Goal: Navigation & Orientation: Find specific page/section

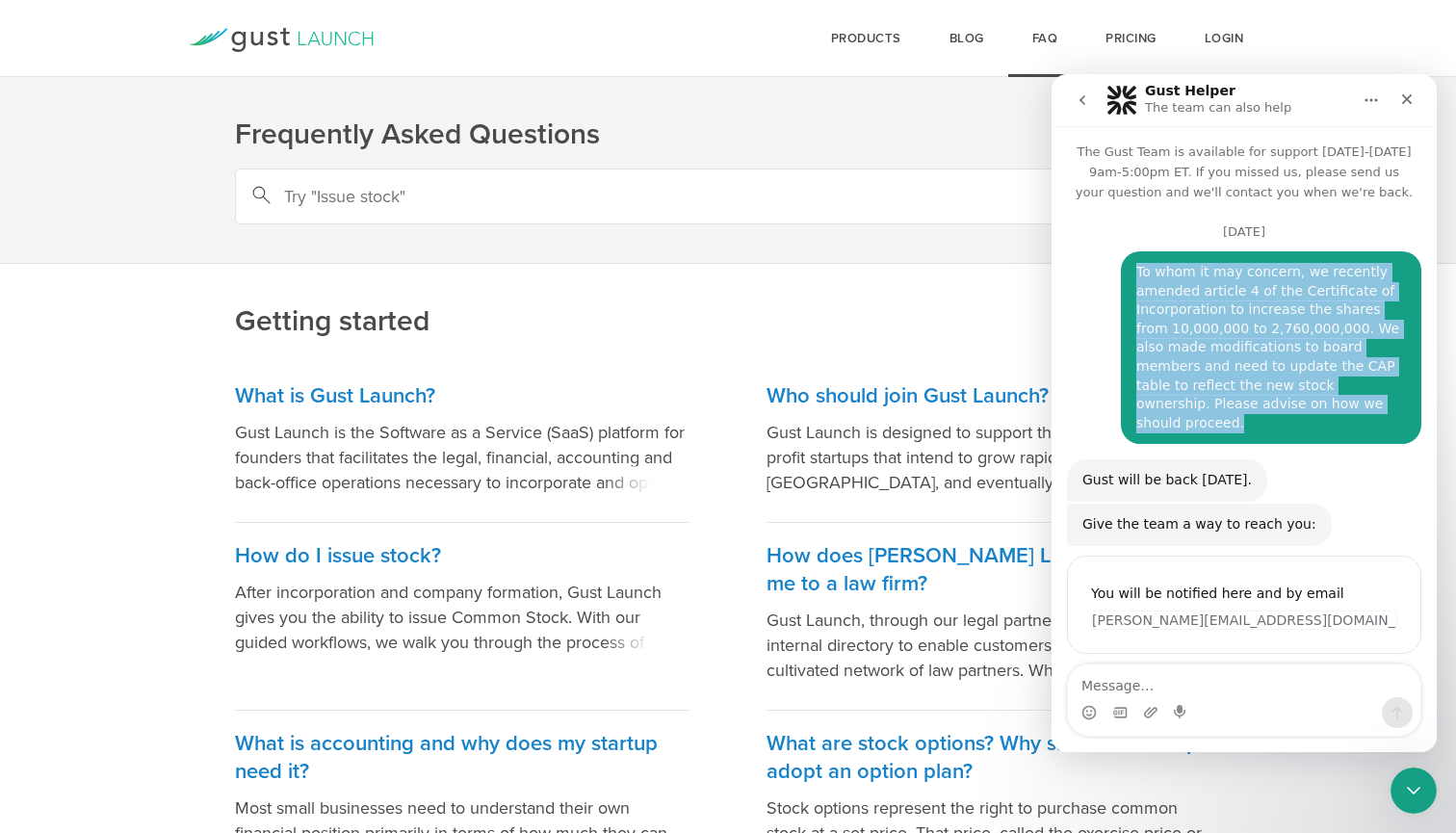
scroll to position [95, 0]
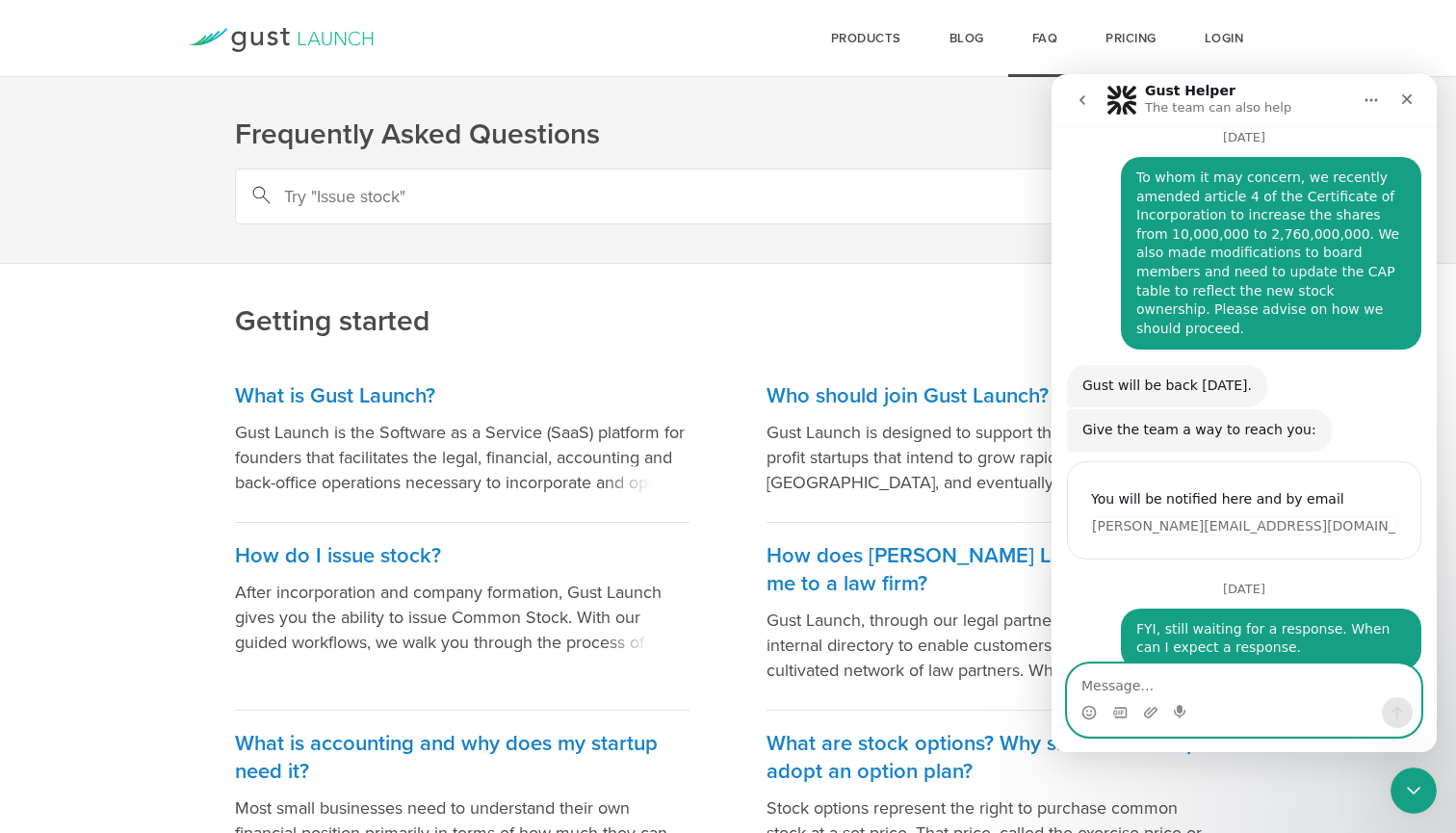
click at [1160, 694] on textarea "Message…" at bounding box center [1244, 680] width 352 height 33
type textarea "???"
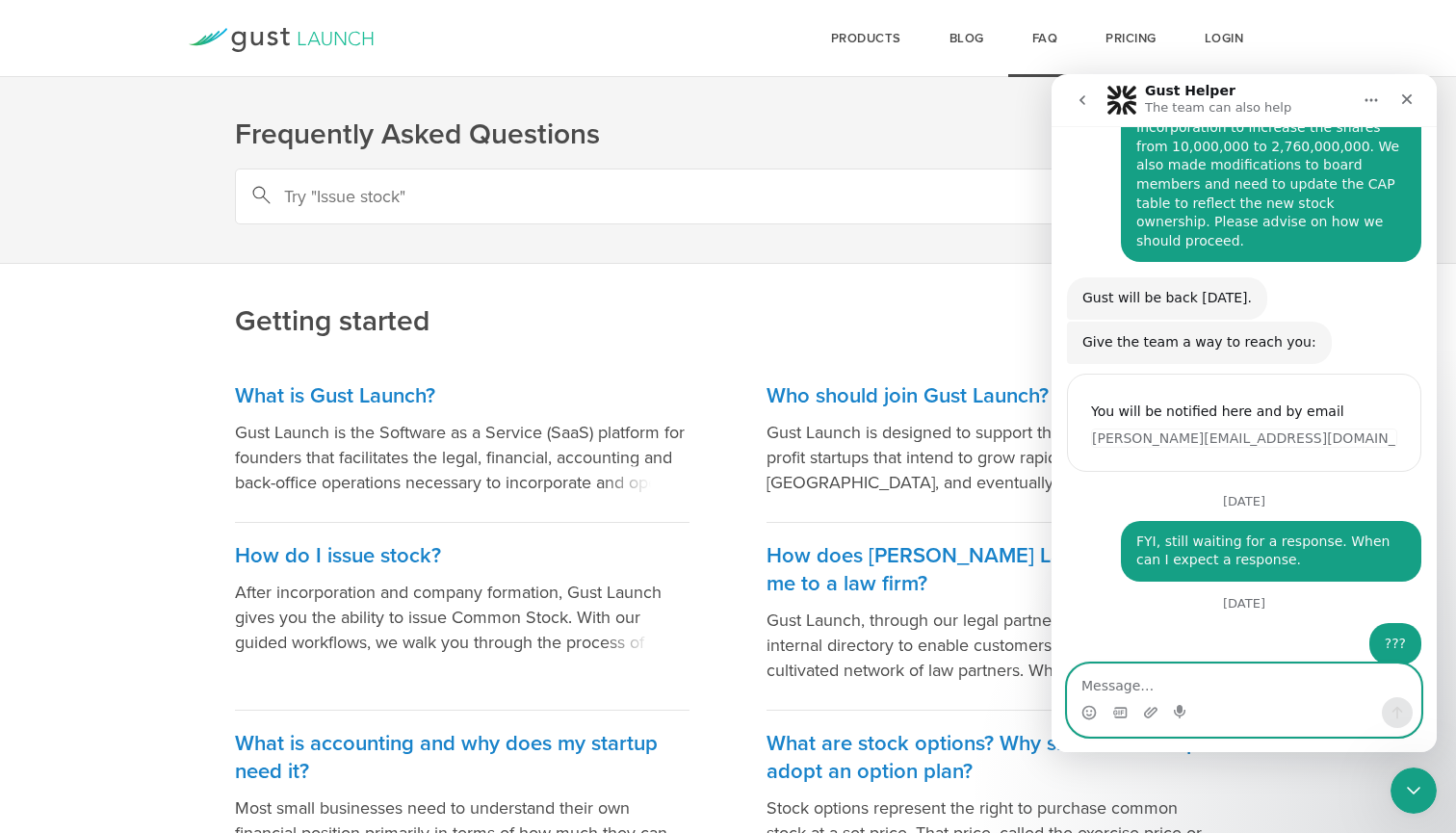
scroll to position [178, 0]
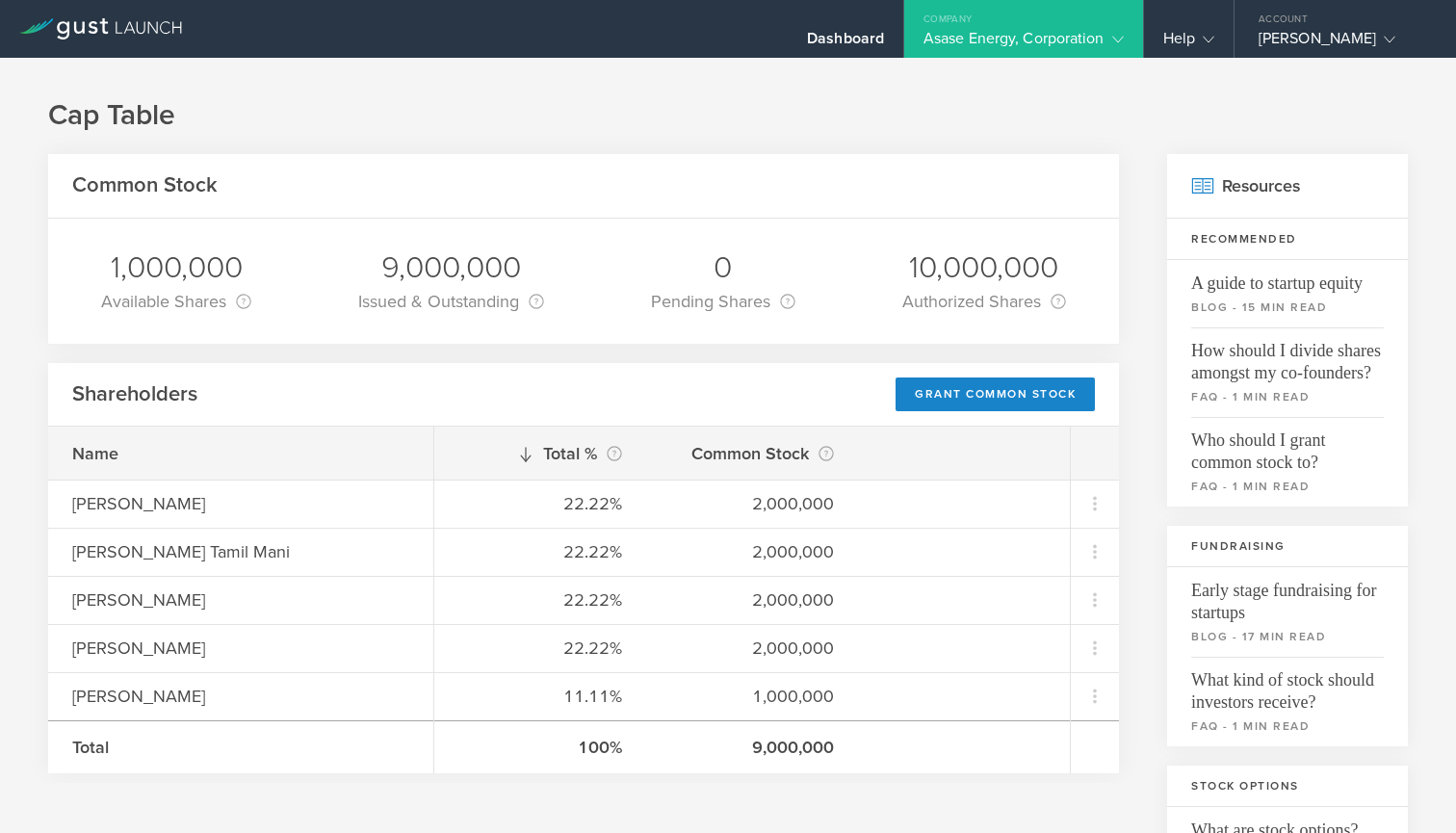
click at [1112, 40] on icon at bounding box center [1118, 39] width 12 height 12
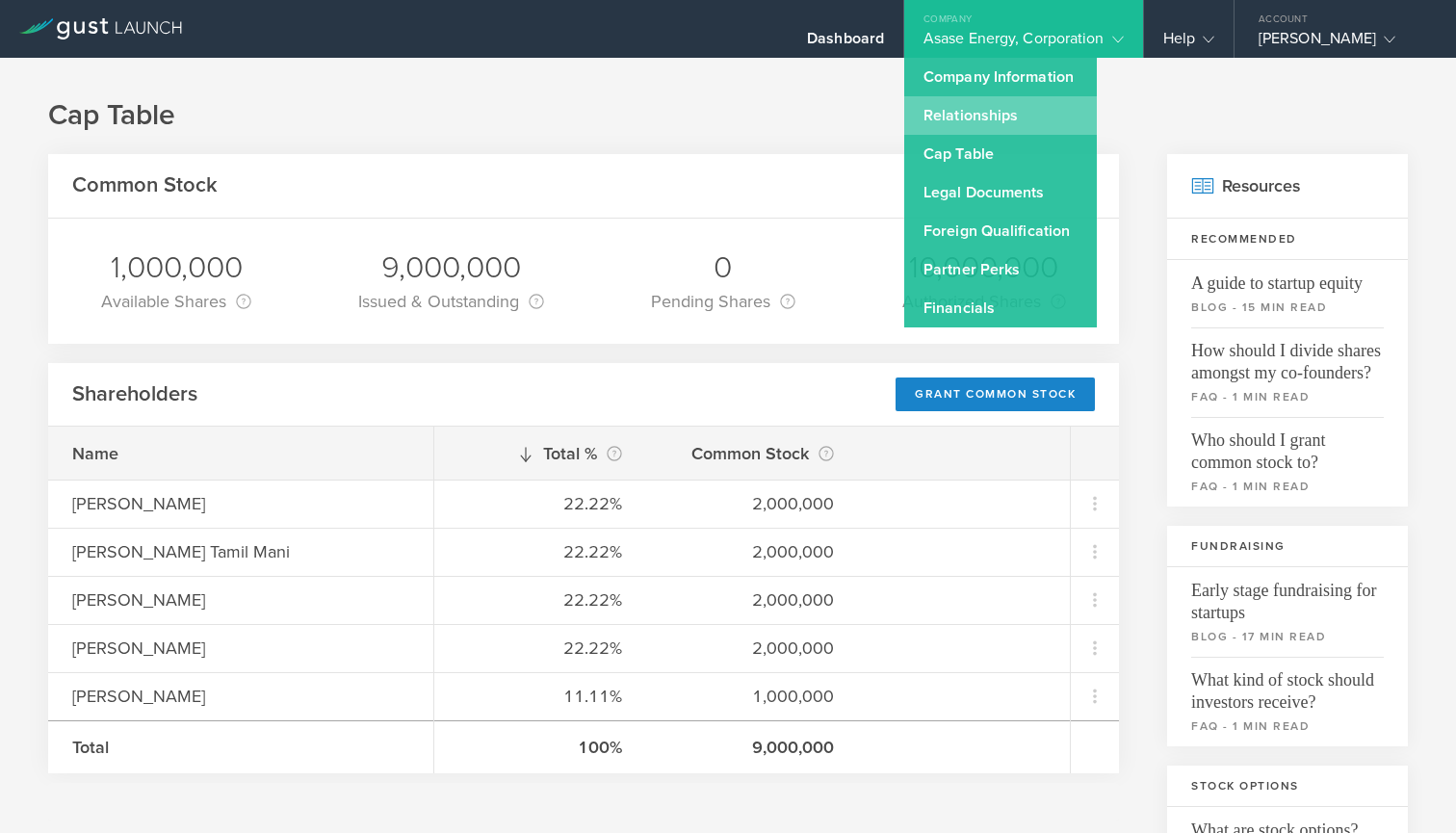
click at [982, 111] on link "Relationships" at bounding box center [1000, 115] width 192 height 38
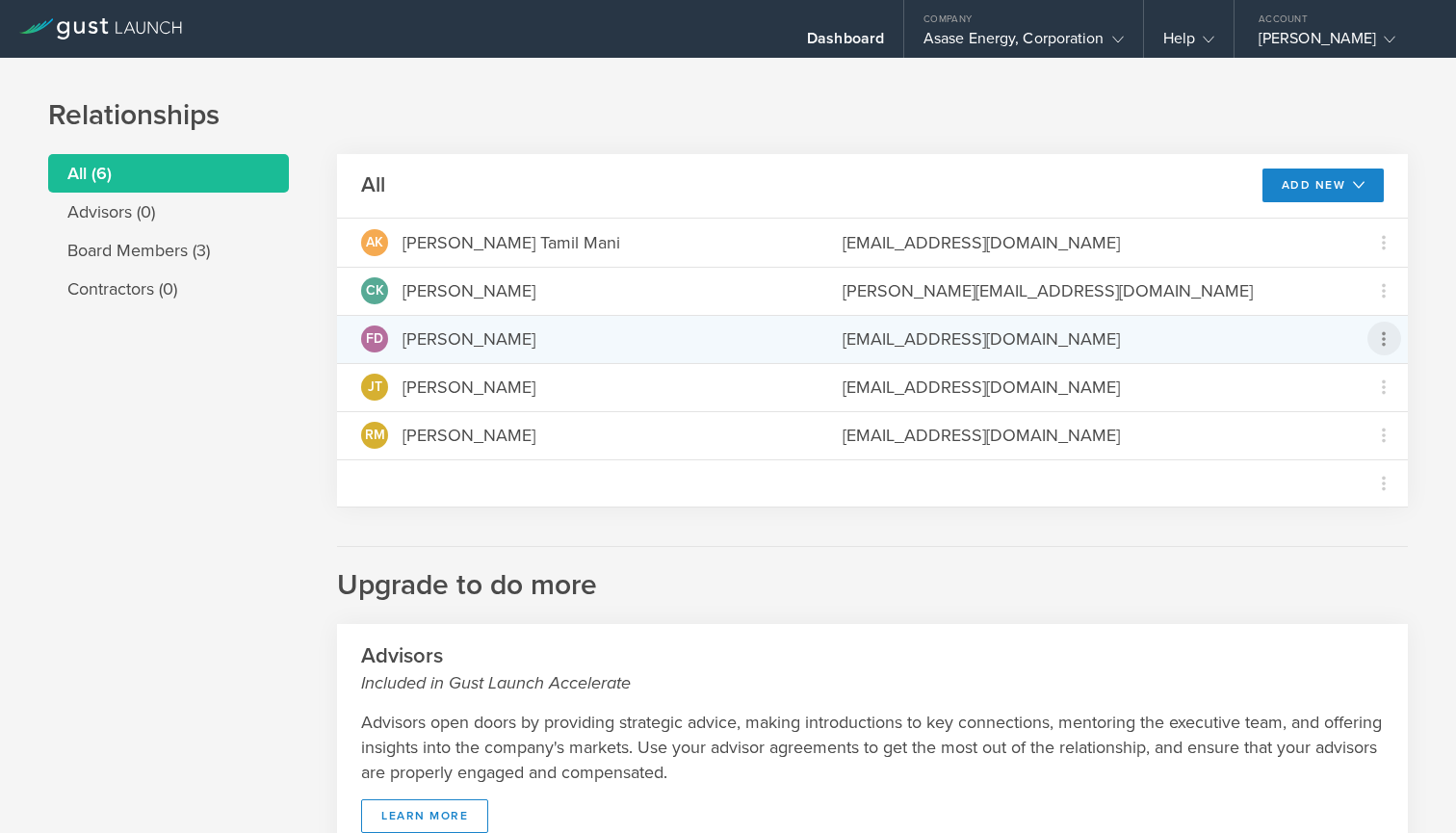
click at [1380, 335] on icon at bounding box center [1383, 339] width 23 height 23
click at [1110, 38] on md-backdrop at bounding box center [728, 416] width 1456 height 833
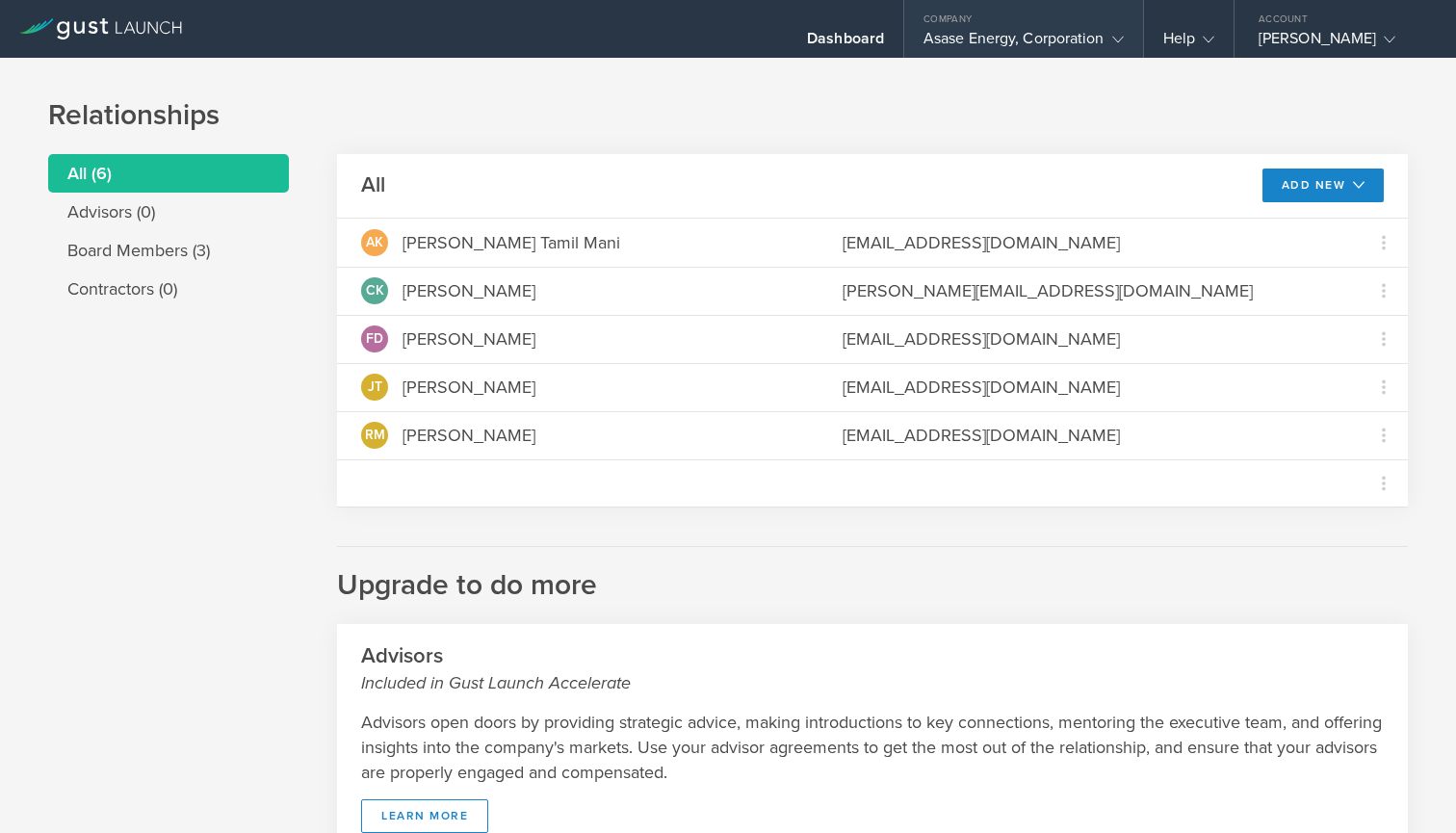
click at [1116, 39] on icon at bounding box center [1118, 39] width 12 height 12
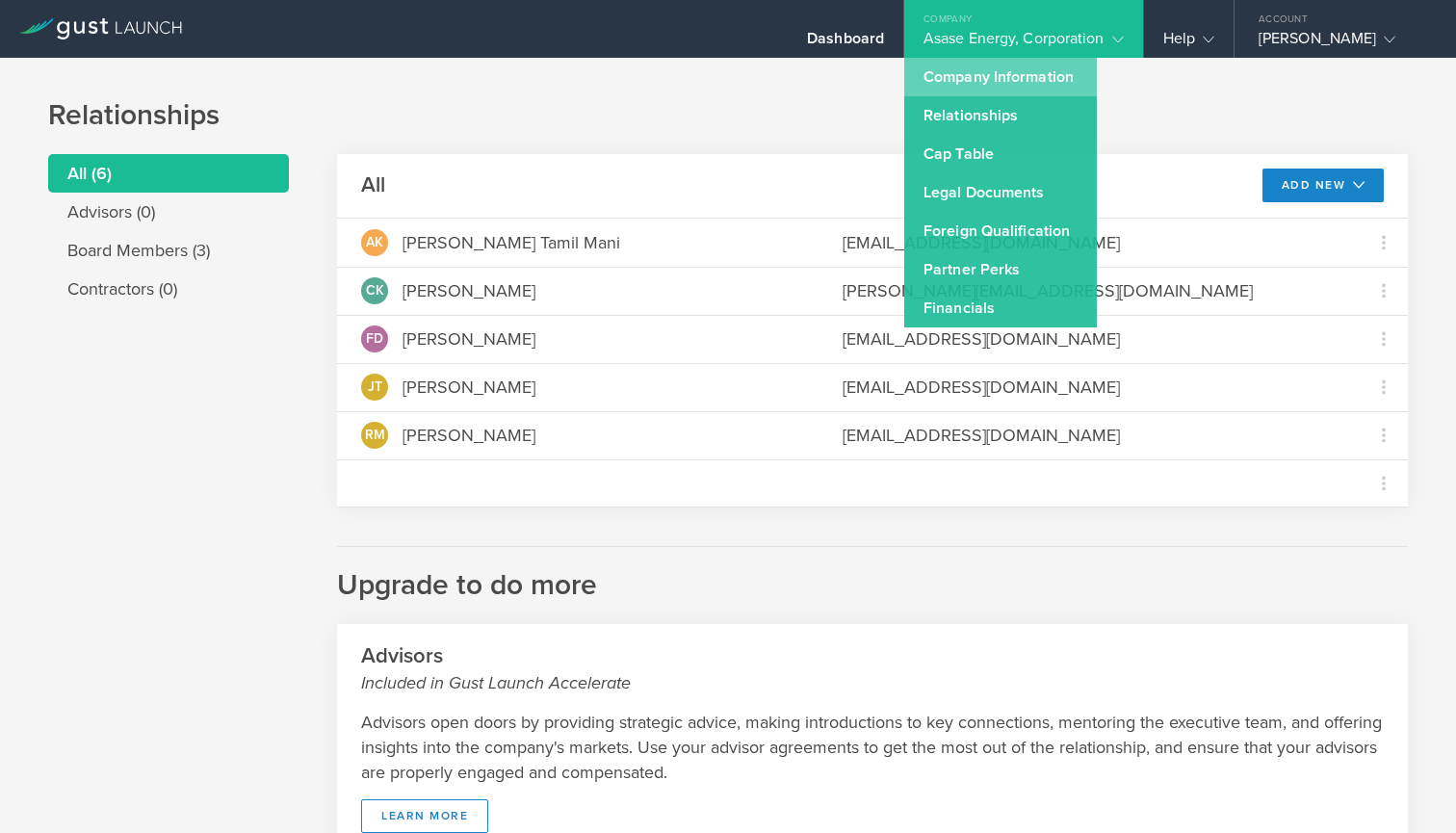
click at [1004, 79] on link "Company Information" at bounding box center [1000, 77] width 192 height 38
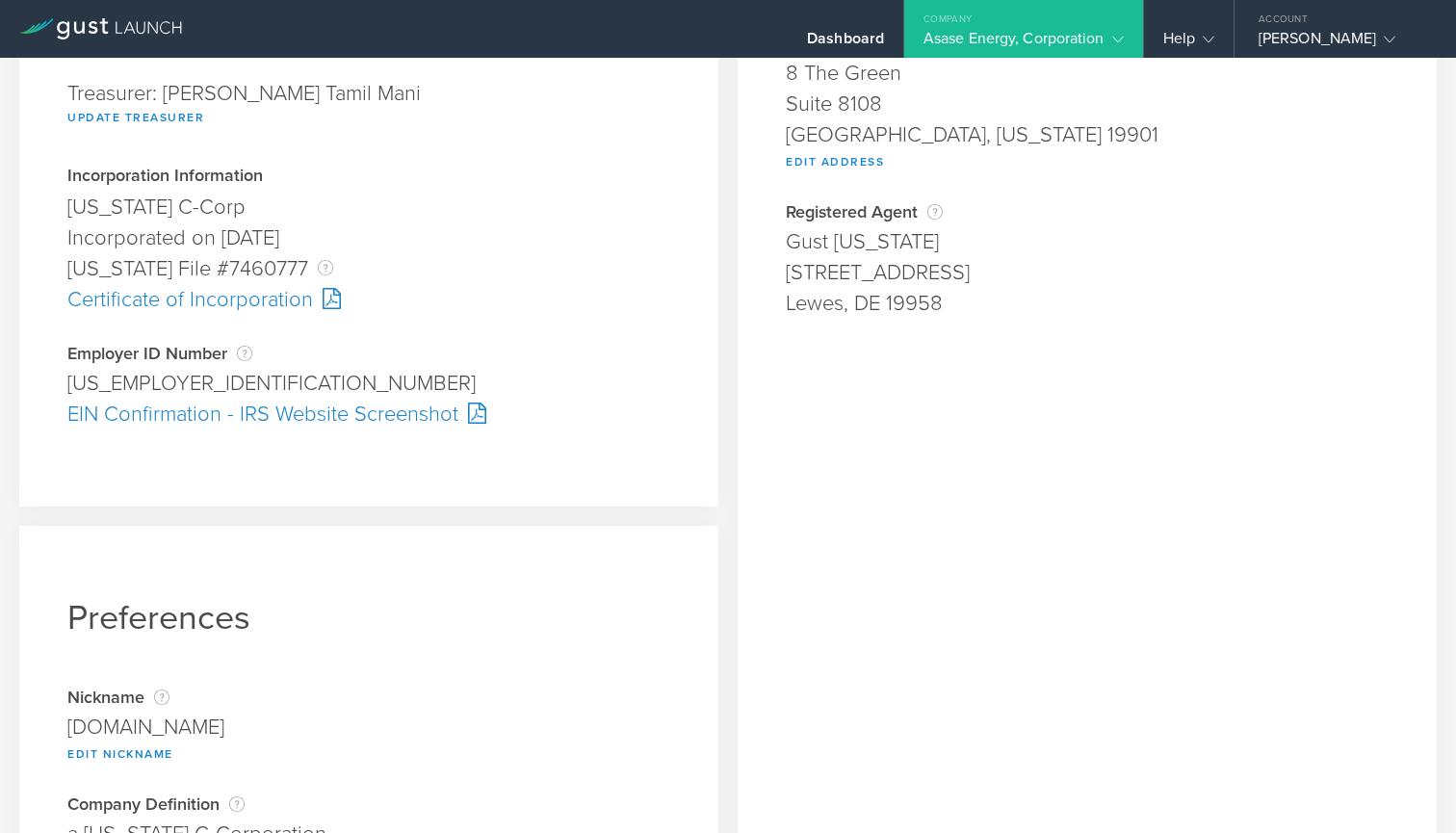
scroll to position [409, 0]
